Goal: Transaction & Acquisition: Subscribe to service/newsletter

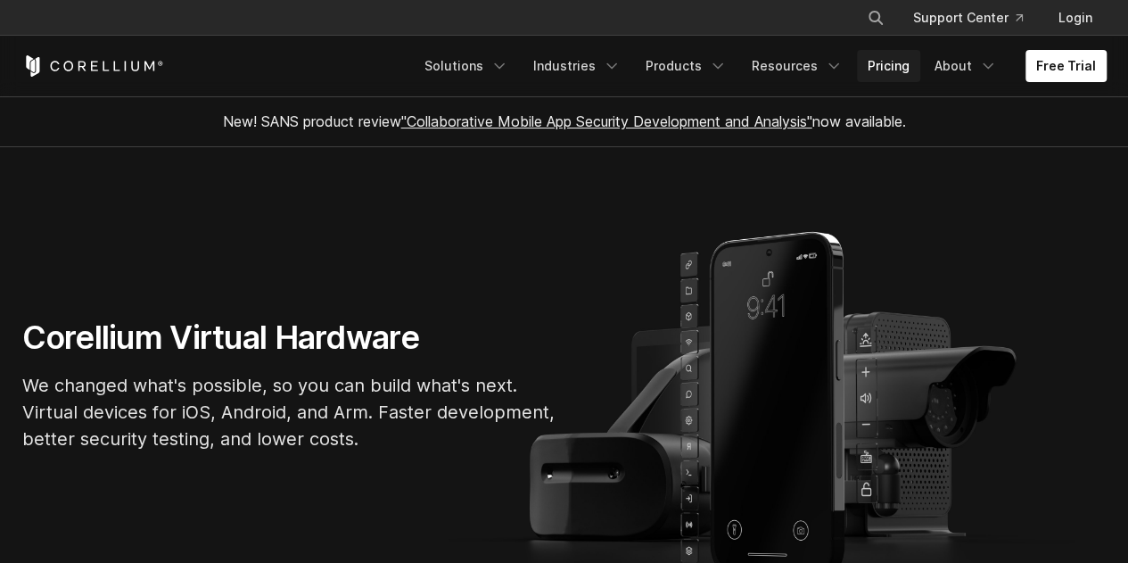
click at [903, 64] on link "Pricing" at bounding box center [888, 66] width 63 height 32
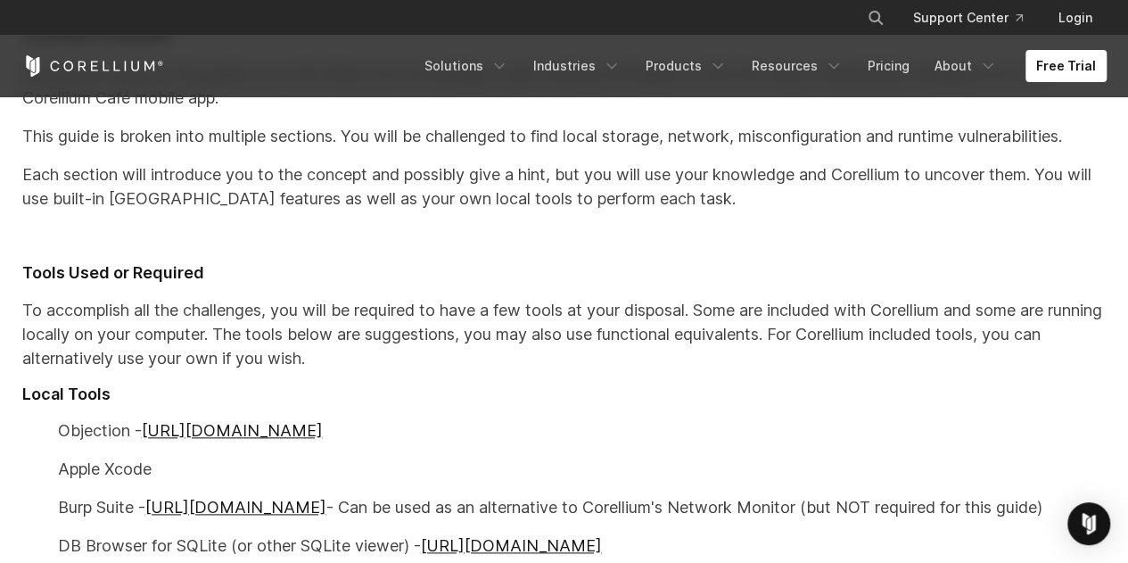
scroll to position [892, 0]
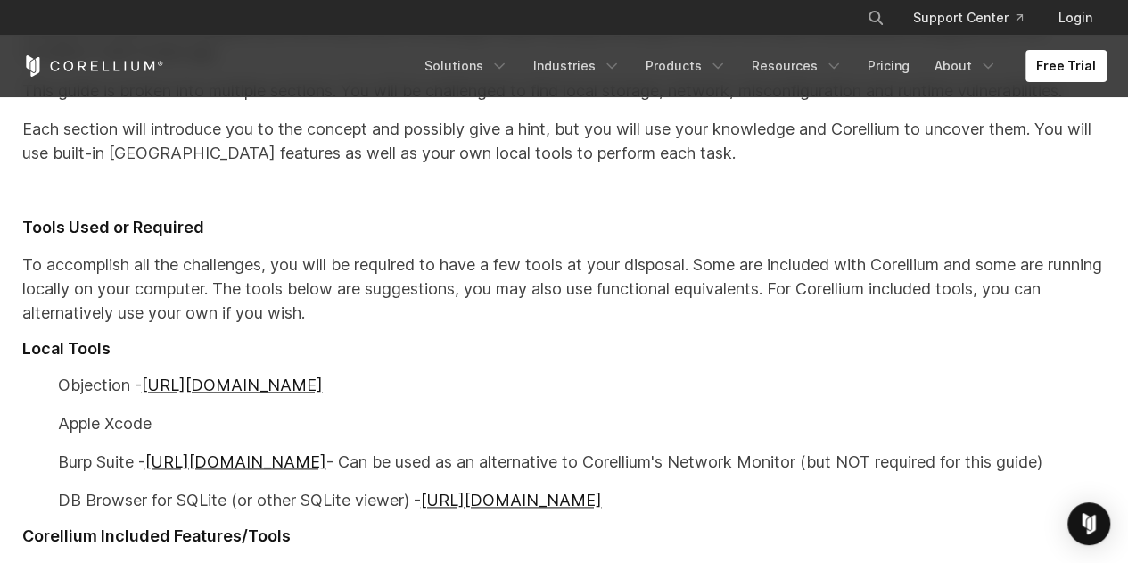
drag, startPoint x: 373, startPoint y: 380, endPoint x: 70, endPoint y: 365, distance: 303.7
click at [70, 365] on div "Mobile App Pen Testing with Corellium and Corellium Café Many mobile security p…" at bounding box center [564, 173] width 1120 height 1236
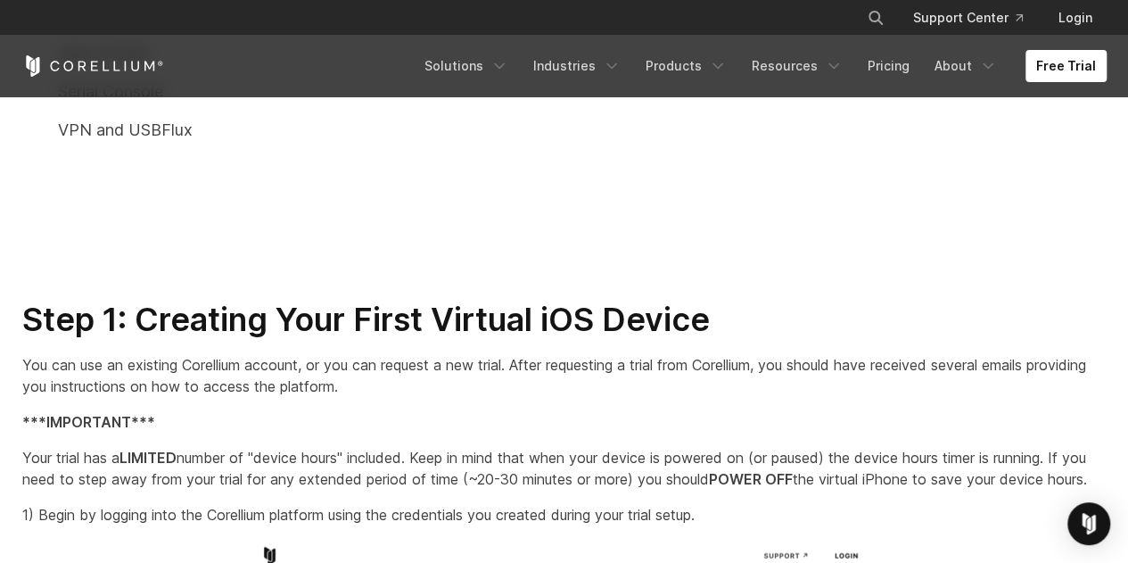
scroll to position [1606, 0]
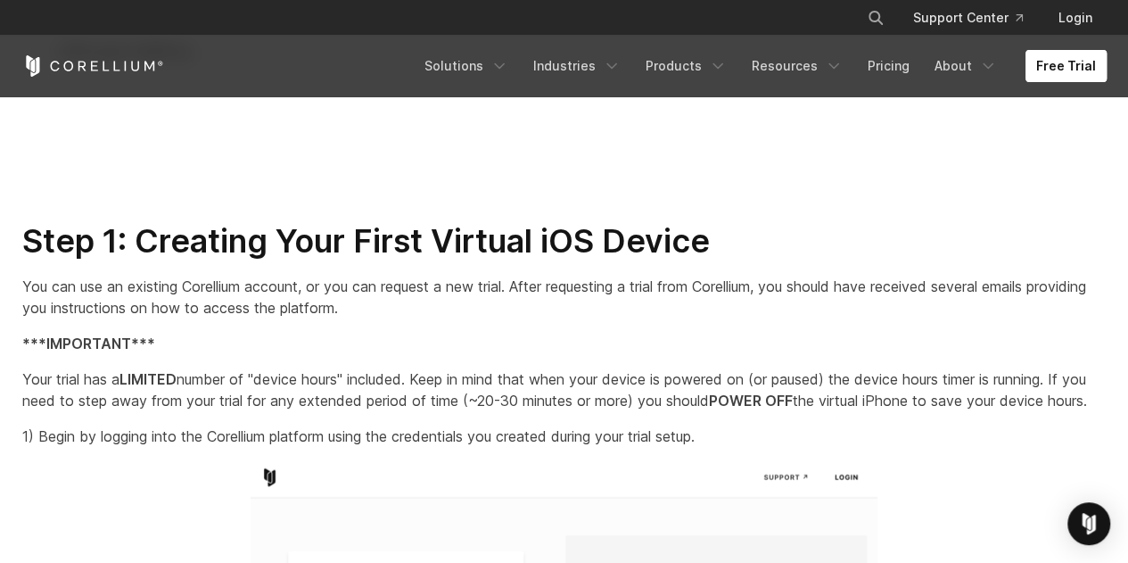
click at [1079, 54] on link "Free Trial" at bounding box center [1066, 66] width 81 height 32
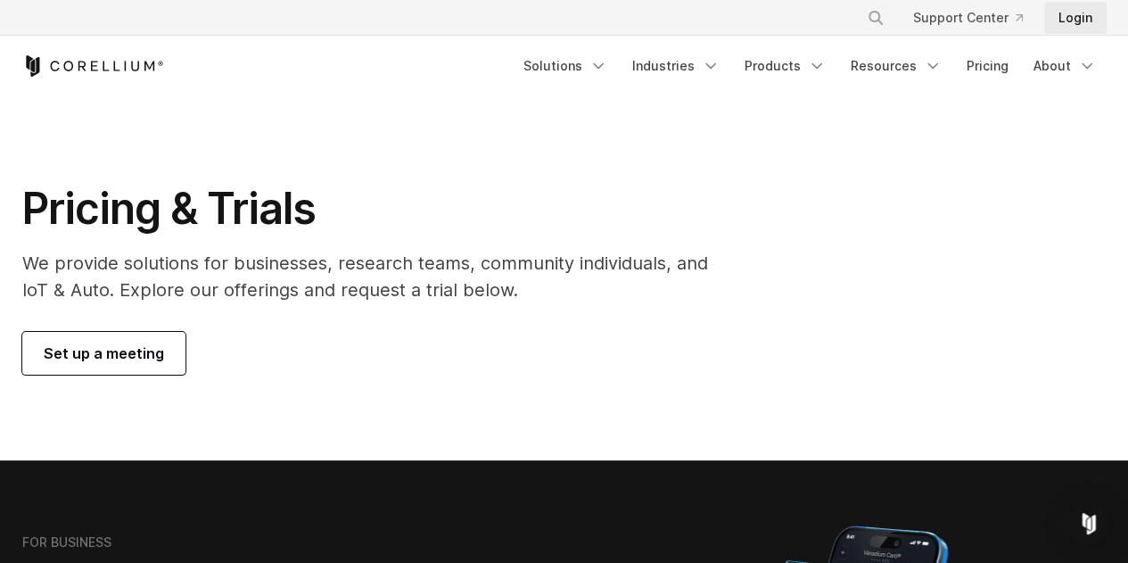
click at [1070, 21] on link "Login" at bounding box center [1076, 18] width 62 height 32
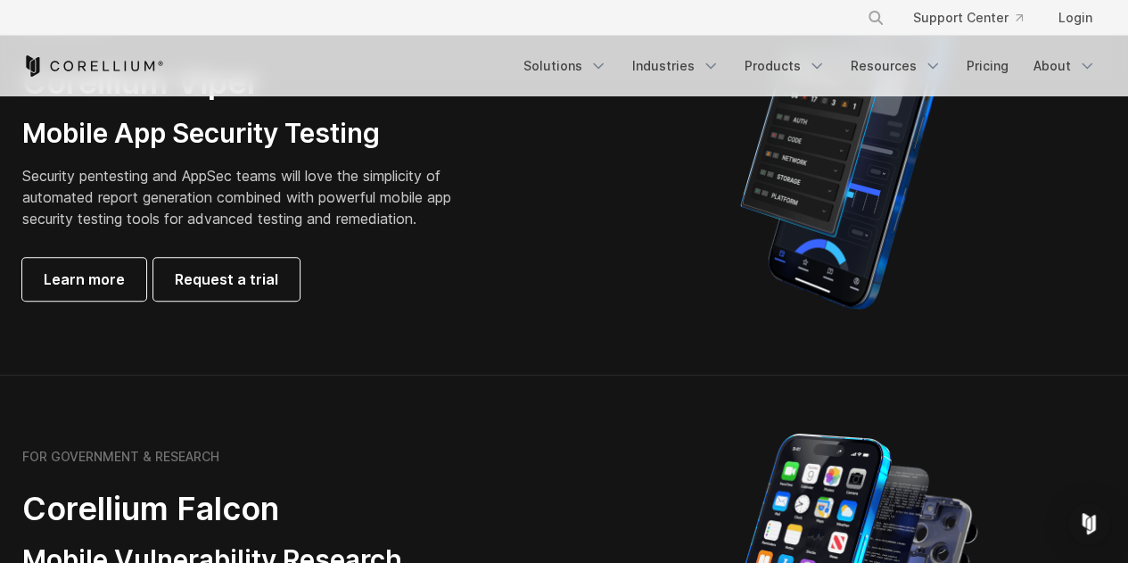
scroll to position [357, 0]
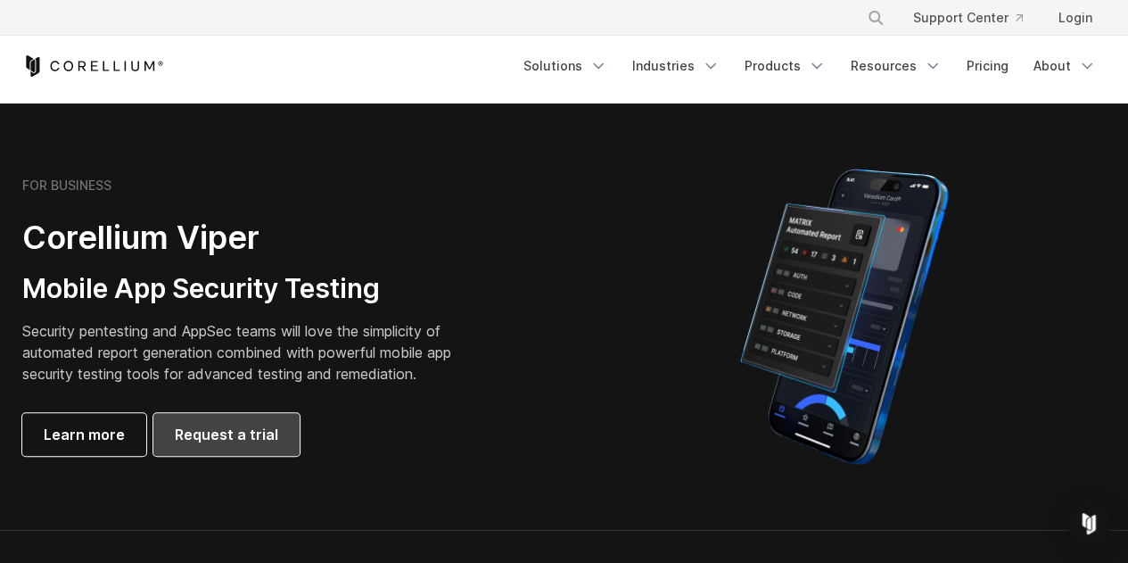
click at [226, 427] on span "Request a trial" at bounding box center [226, 434] width 103 height 21
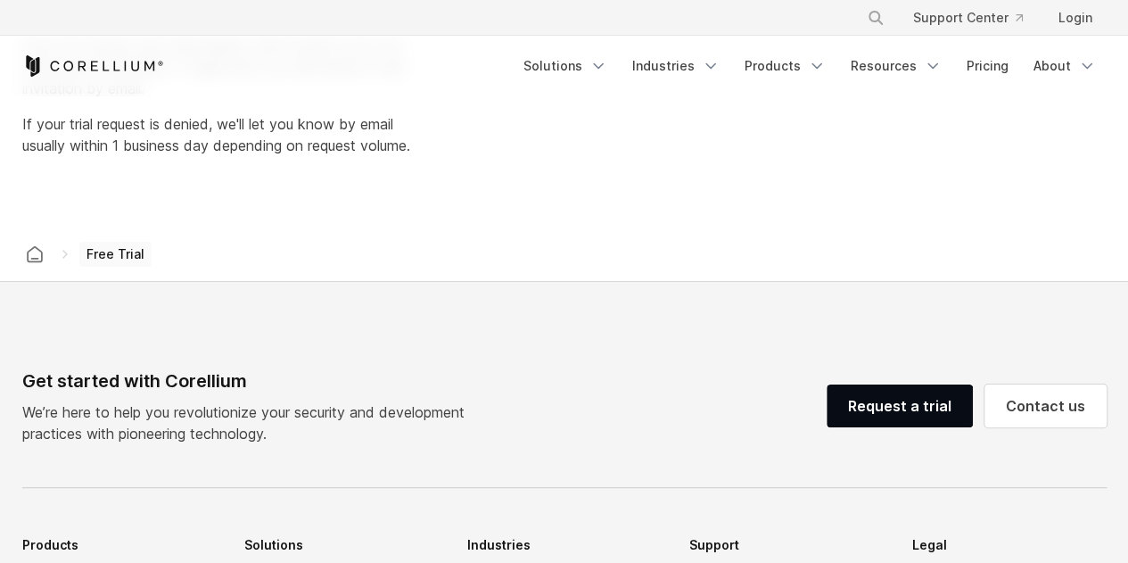
scroll to position [268, 0]
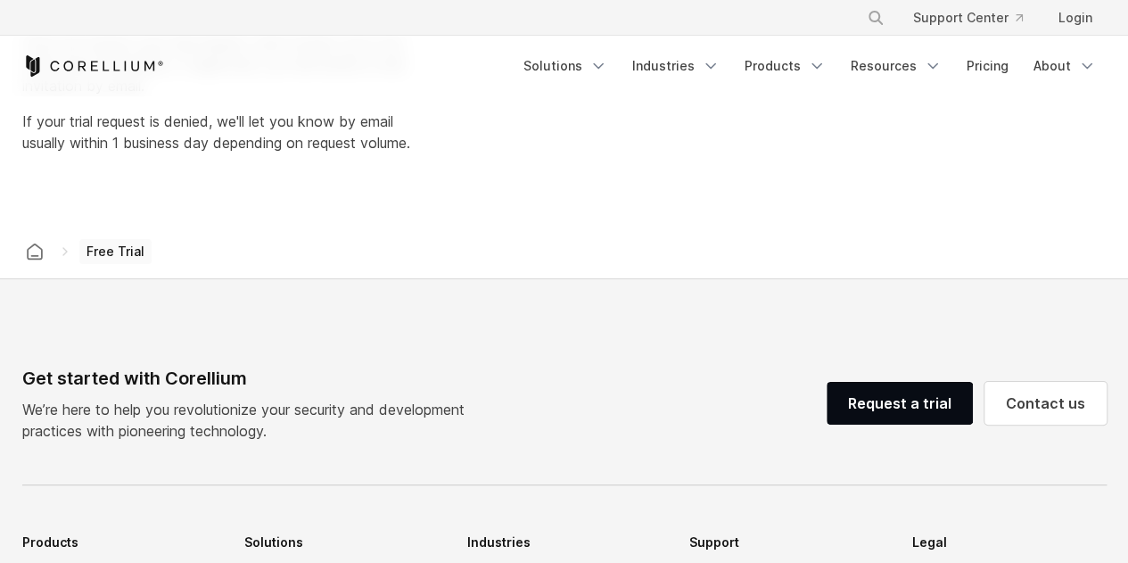
select select "**"
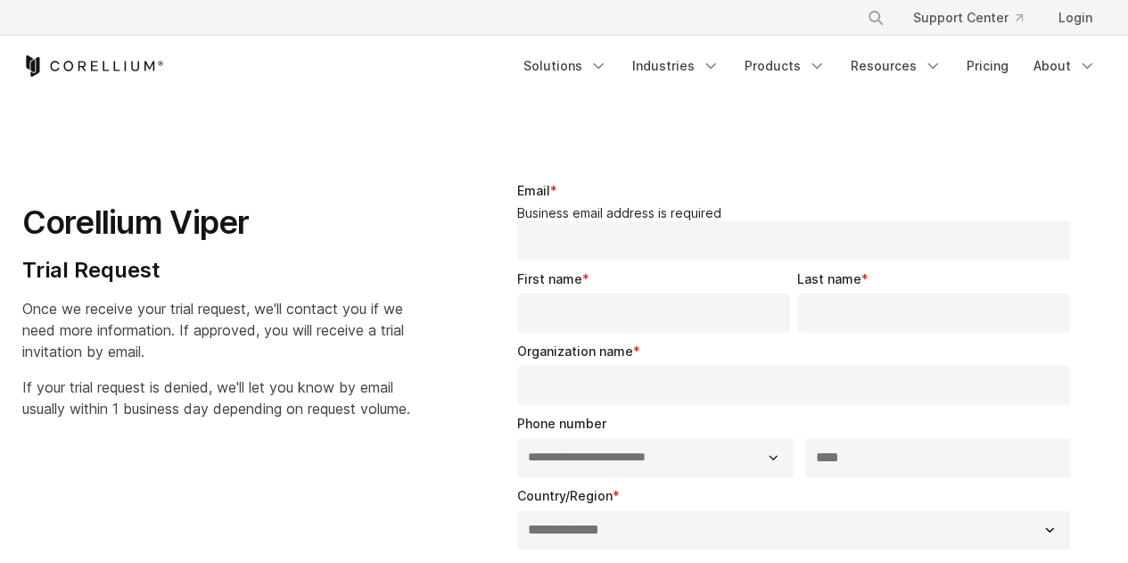
scroll to position [0, 0]
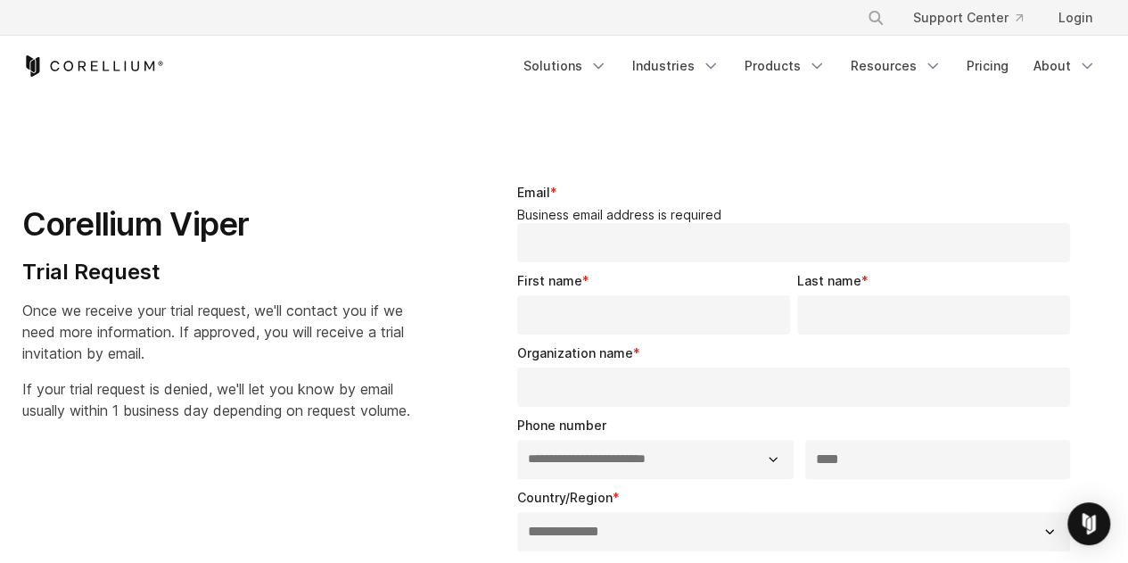
click at [577, 240] on input "Email *" at bounding box center [794, 242] width 554 height 39
type input "**********"
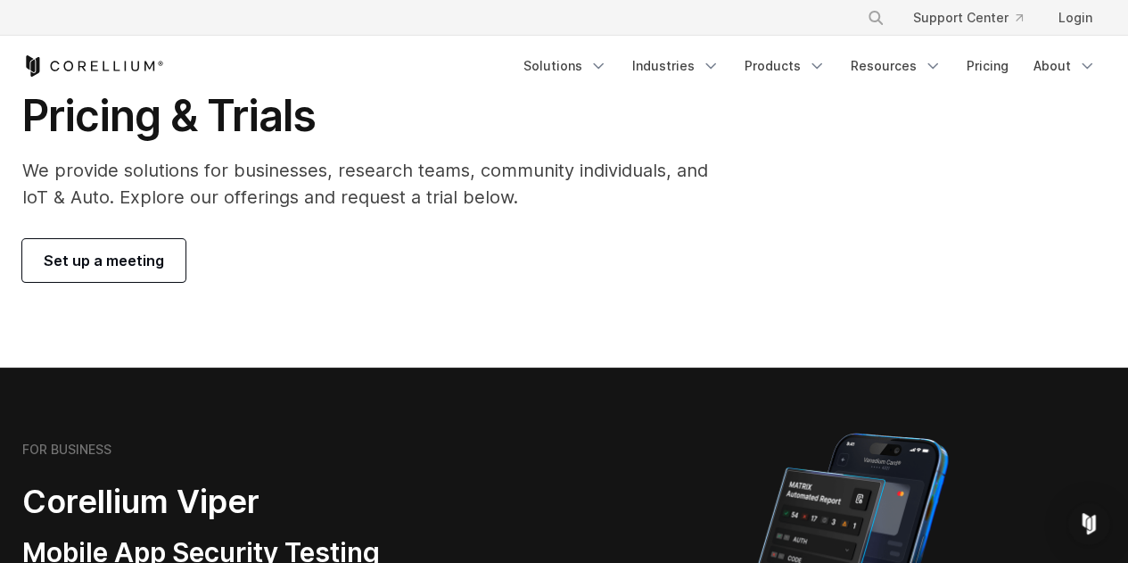
scroll to position [89, 0]
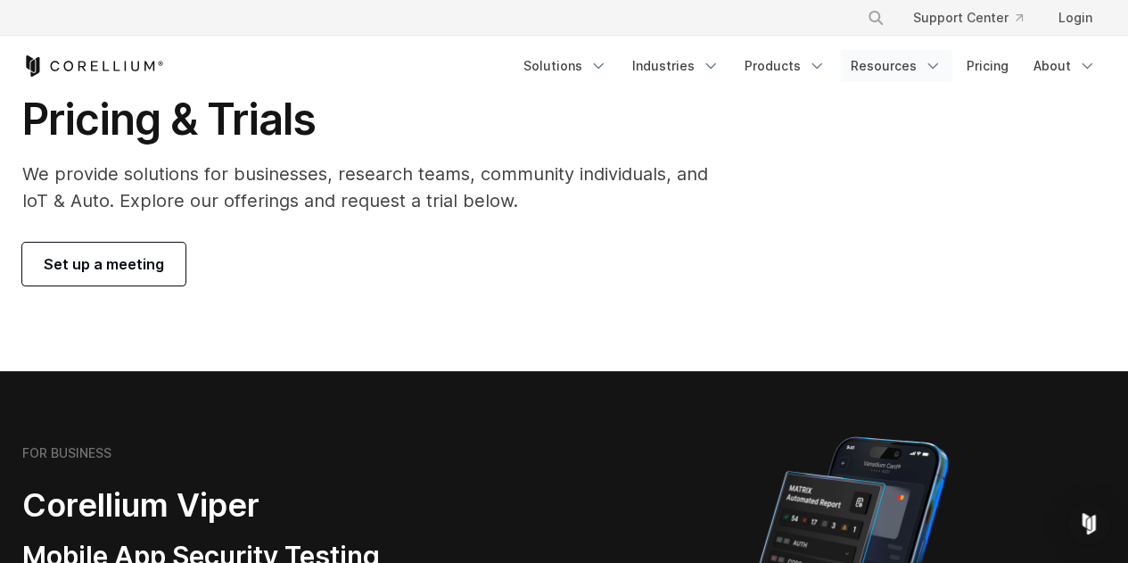
click at [917, 72] on link "Resources" at bounding box center [896, 66] width 112 height 32
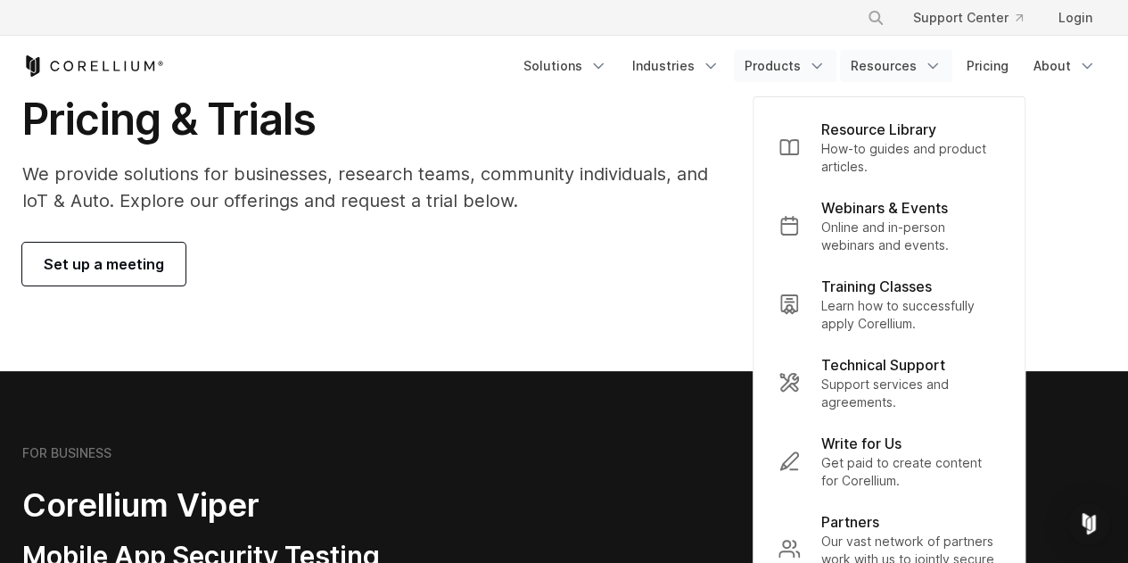
click at [798, 65] on link "Products" at bounding box center [785, 66] width 103 height 32
